Goal: Task Accomplishment & Management: Manage account settings

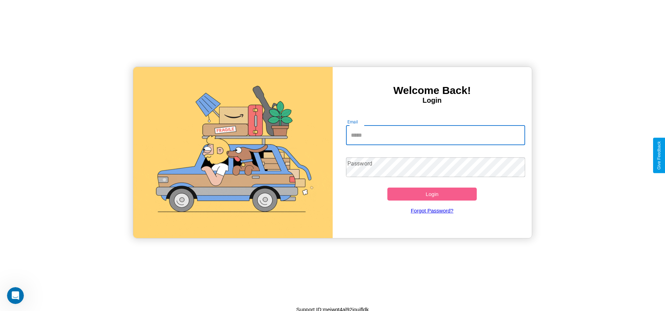
click at [435, 135] on input "Email" at bounding box center [435, 135] width 179 height 20
type input "**********"
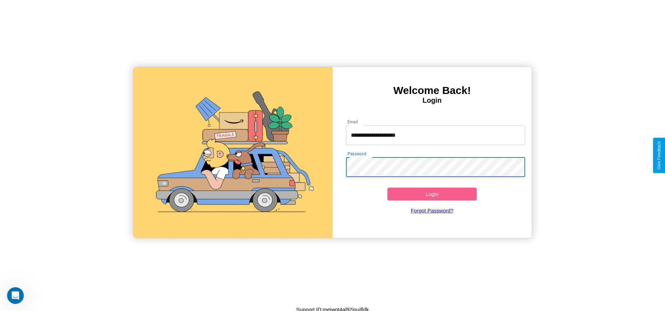
click at [432, 194] on button "Login" at bounding box center [432, 193] width 90 height 13
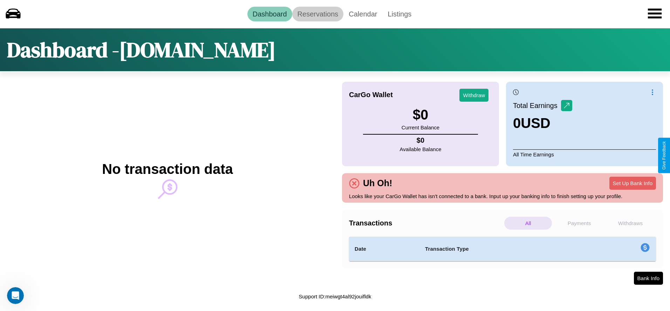
click at [318, 14] on link "Reservations" at bounding box center [318, 14] width 52 height 15
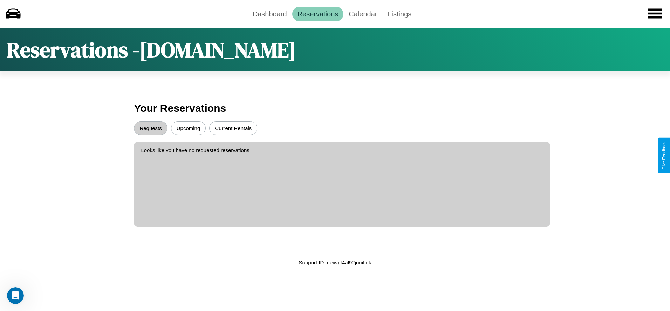
click at [188, 128] on button "Upcoming" at bounding box center [188, 128] width 35 height 14
click at [151, 128] on button "Requests" at bounding box center [150, 128] width 33 height 14
click at [270, 14] on link "Dashboard" at bounding box center [269, 14] width 45 height 15
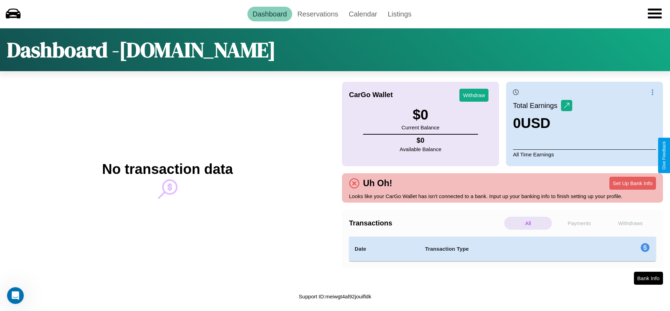
click at [579, 223] on p "Payments" at bounding box center [579, 223] width 48 height 13
click at [630, 223] on p "Withdraws" at bounding box center [631, 223] width 48 height 13
click at [579, 223] on p "Payments" at bounding box center [579, 223] width 48 height 13
